Goal: Task Accomplishment & Management: Use online tool/utility

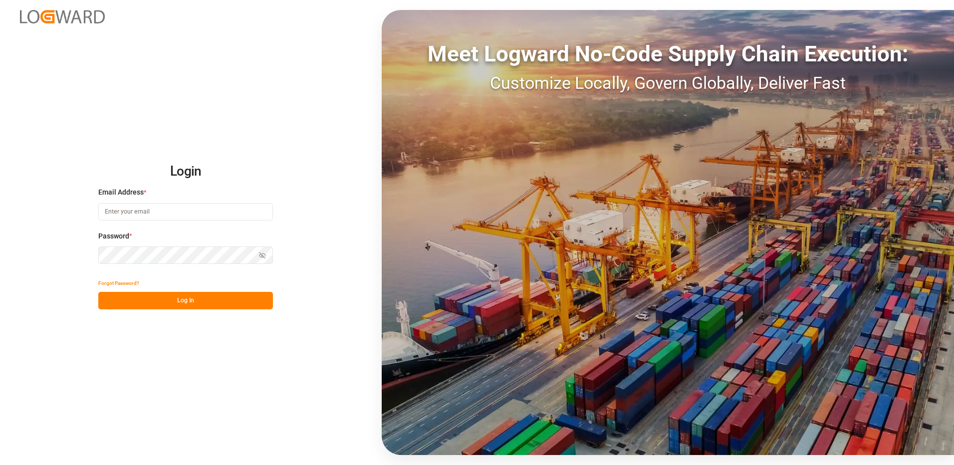
type input "[EMAIL_ADDRESS][DOMAIN_NAME]"
click at [165, 300] on button "Log In" at bounding box center [185, 300] width 175 height 17
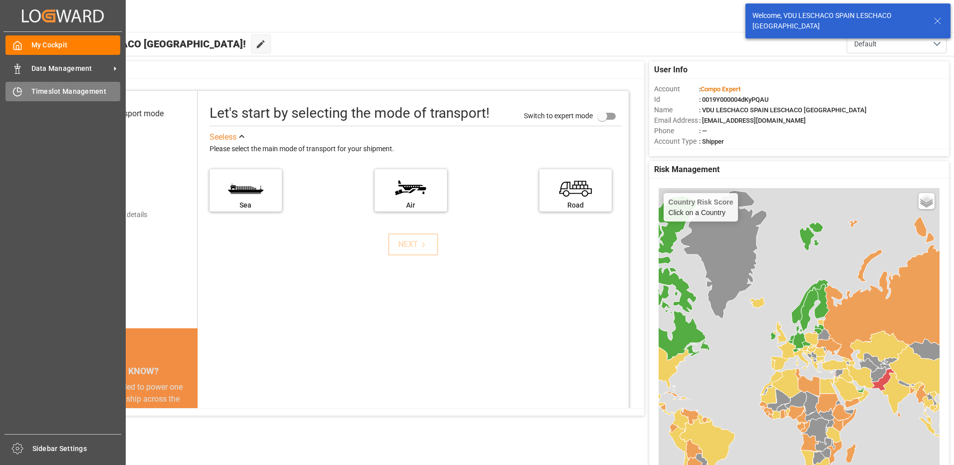
click at [10, 98] on div "Timeslot Management Timeslot Management" at bounding box center [62, 91] width 115 height 19
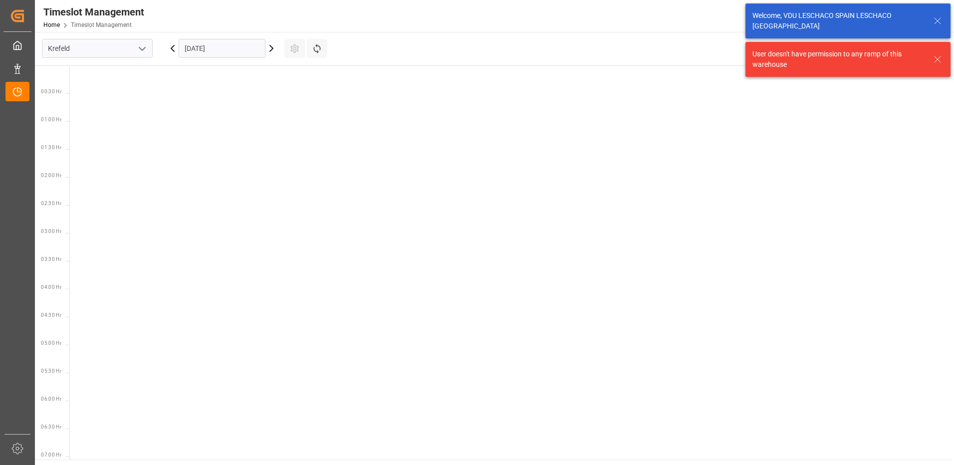
scroll to position [574, 0]
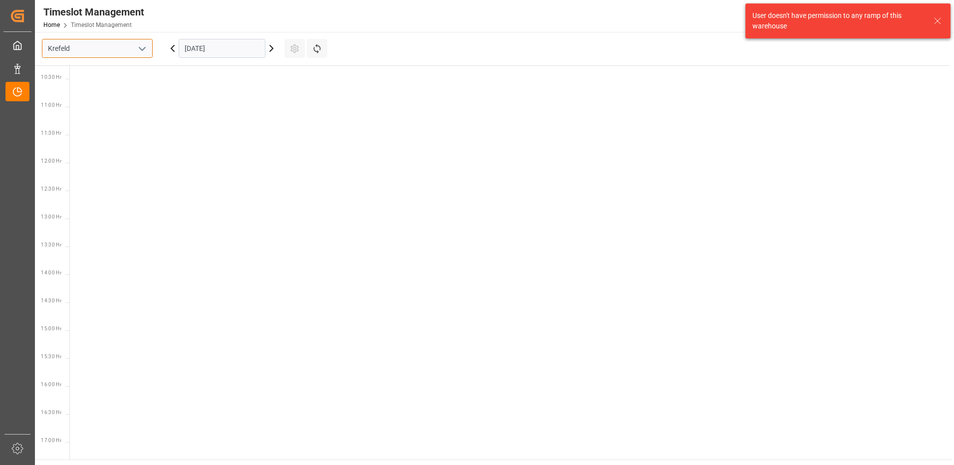
click at [90, 47] on input "Krefeld" at bounding box center [97, 48] width 111 height 19
click at [148, 47] on icon "open menu" at bounding box center [142, 49] width 12 height 12
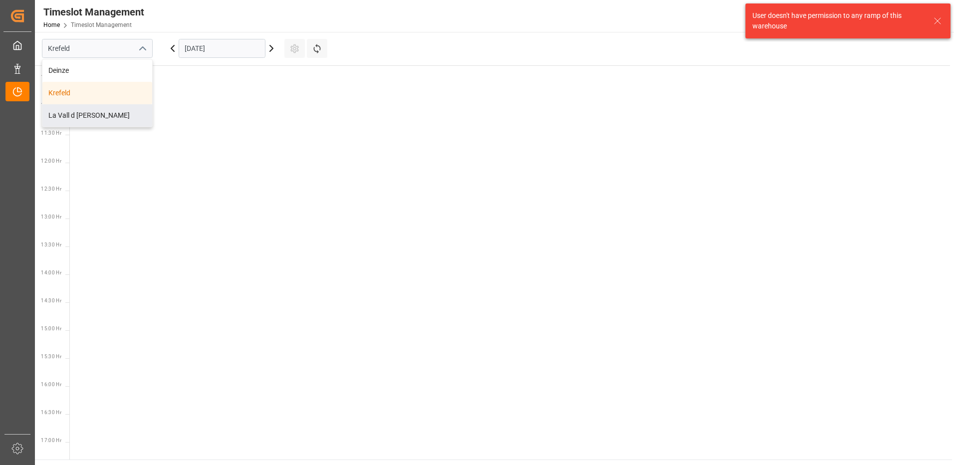
click at [72, 110] on div "La Vall d [PERSON_NAME]" at bounding box center [97, 115] width 110 height 22
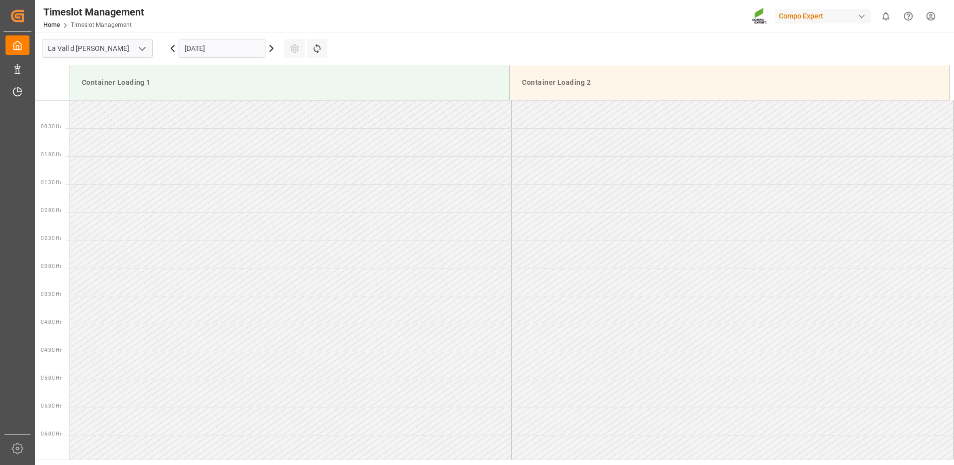
scroll to position [608, 0]
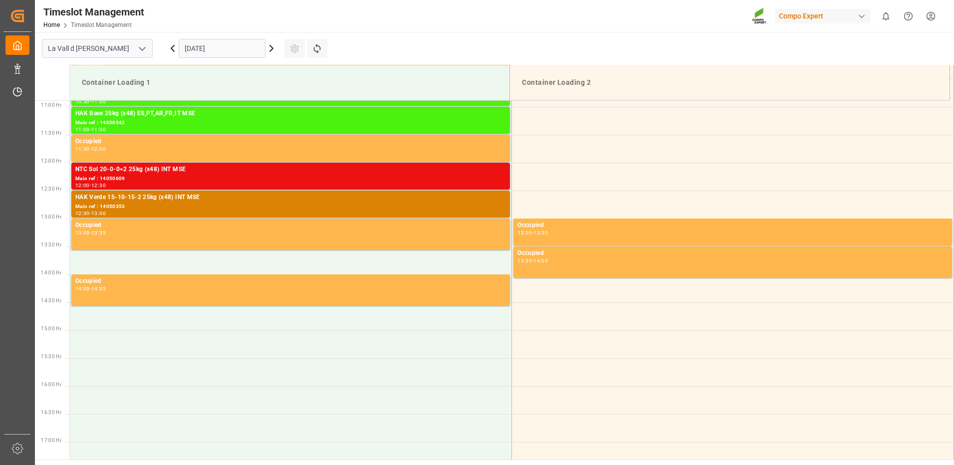
click at [272, 45] on icon at bounding box center [272, 48] width 12 height 12
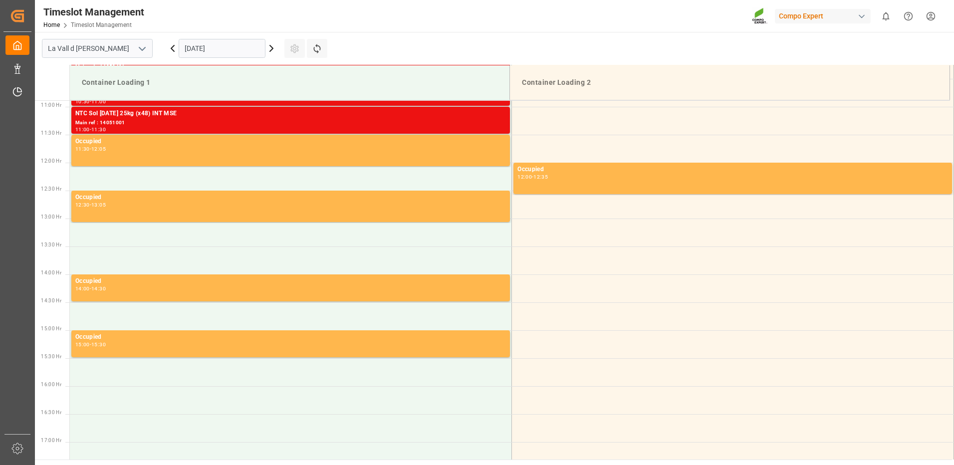
click at [272, 45] on icon at bounding box center [272, 48] width 12 height 12
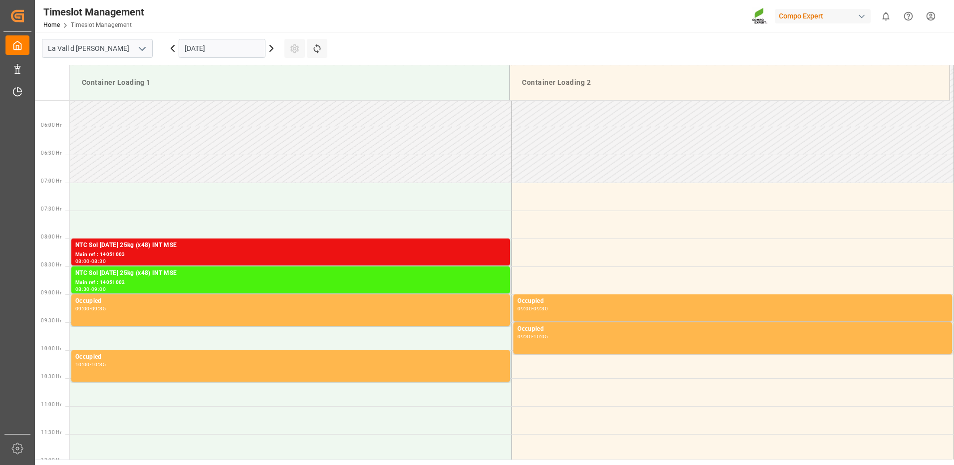
scroll to position [409, 0]
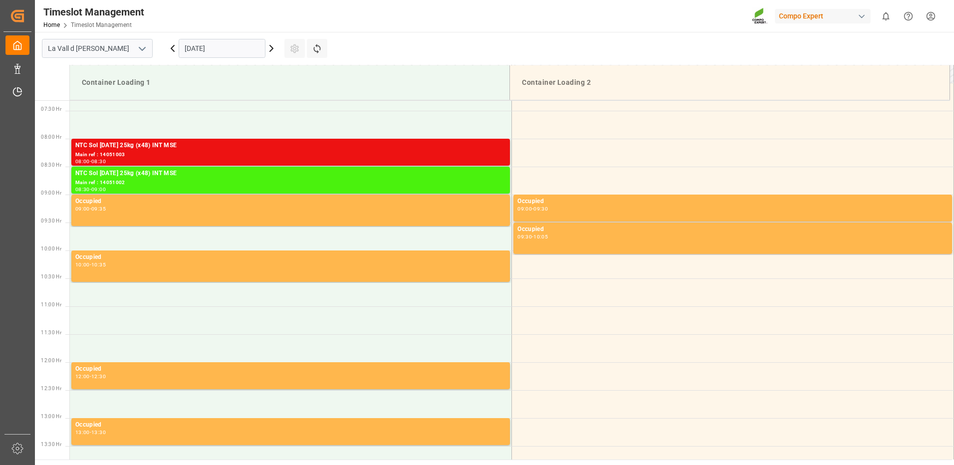
click at [172, 47] on icon at bounding box center [172, 48] width 3 height 6
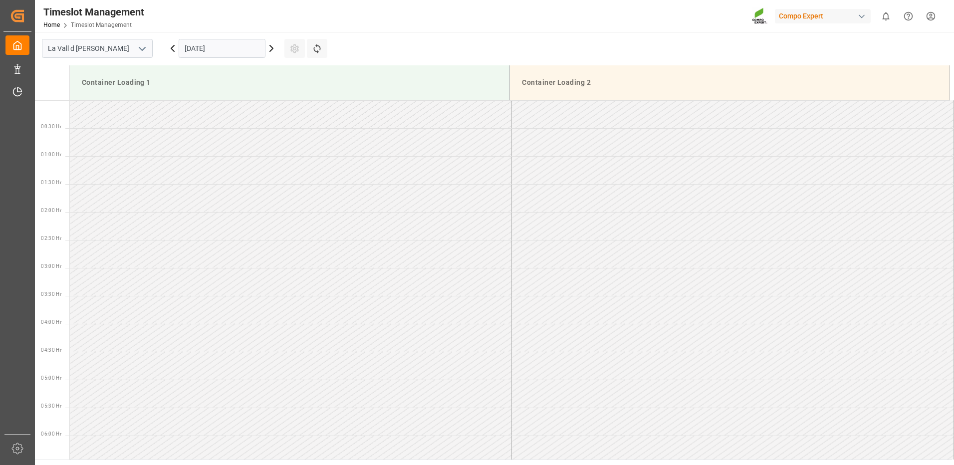
scroll to position [608, 0]
